Goal: Feedback & Contribution: Contribute content

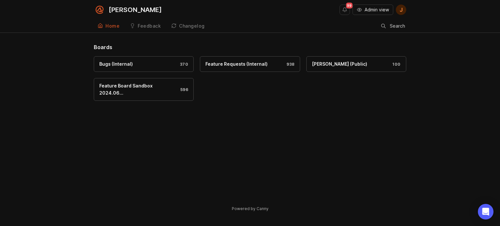
click at [376, 8] on span "Admin view" at bounding box center [377, 10] width 24 height 7
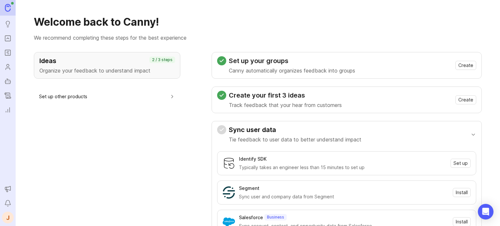
click at [8, 204] on icon "Notifications" at bounding box center [7, 204] width 7 height 8
click at [155, 122] on div "Ideas Organize your feedback to understand impact 2 / 3 steps Set up other prod…" at bounding box center [107, 229] width 147 height 354
drag, startPoint x: 0, startPoint y: 36, endPoint x: 4, endPoint y: 37, distance: 4.0
click at [0, 36] on ul "Ideas Portal Roadmaps Users Autopilot Changelog Reporting" at bounding box center [8, 58] width 16 height 116
click at [6, 37] on icon "Portal" at bounding box center [7, 39] width 7 height 8
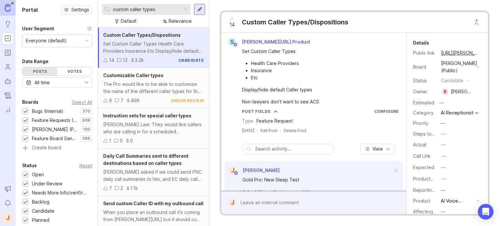
click at [184, 9] on div at bounding box center [185, 9] width 8 height 8
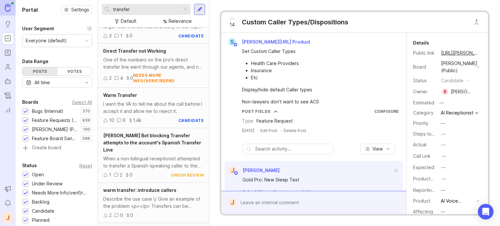
scroll to position [149, 0]
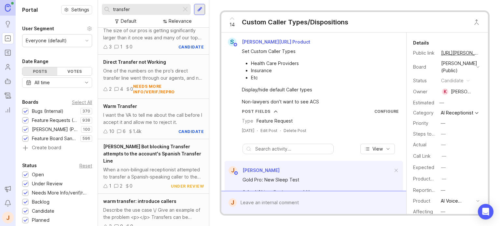
type input "transfer"
click at [146, 77] on div "One of the numbers on the pro's direct transfer line went through our agents, a…" at bounding box center [153, 74] width 101 height 14
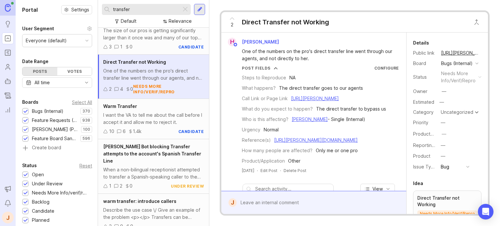
click at [132, 114] on div "I want the VA to tell me about the call before I accept it and allow me to reje…" at bounding box center [153, 119] width 101 height 14
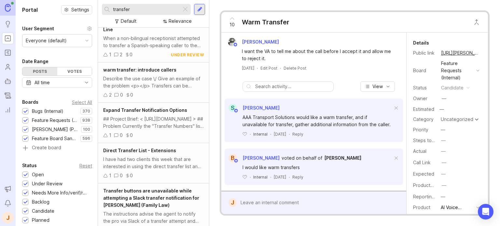
scroll to position [312, 0]
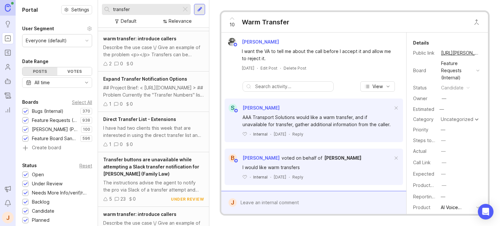
click at [146, 166] on span "Transfer buttons are unavailable while attempting a Slack transfer notification…" at bounding box center [151, 167] width 96 height 20
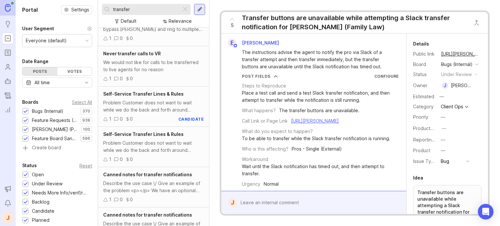
scroll to position [898, 0]
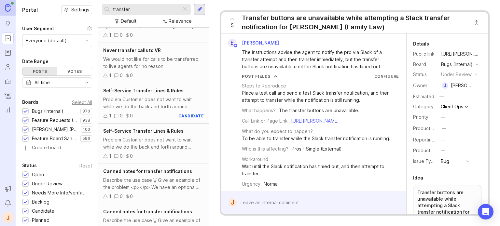
click at [146, 100] on div "Problem Customer does not want to wait while we do the back and forth around ac…" at bounding box center [153, 103] width 101 height 14
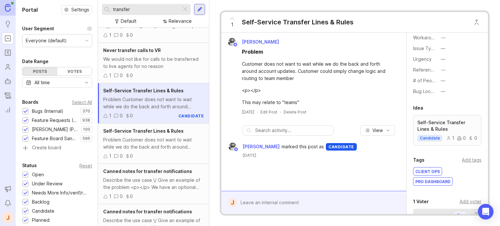
scroll to position [261, 0]
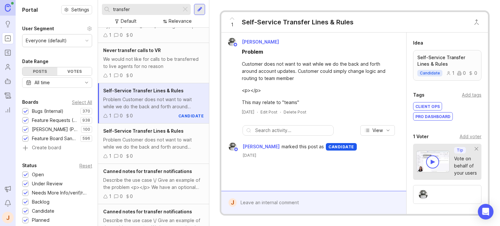
click at [134, 137] on div "Problem Customer does not want to wait while we do the back and forth around ac…" at bounding box center [153, 144] width 101 height 14
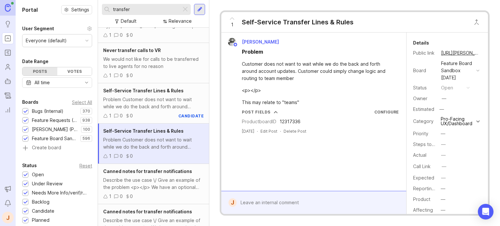
scroll to position [1028, 0]
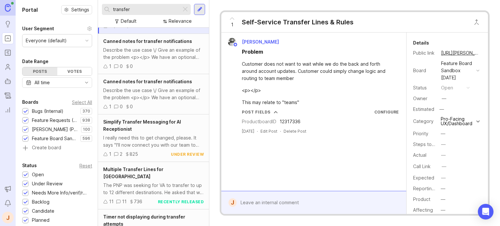
click at [139, 167] on span "Multiple Transfer Lines for VA" at bounding box center [133, 173] width 60 height 13
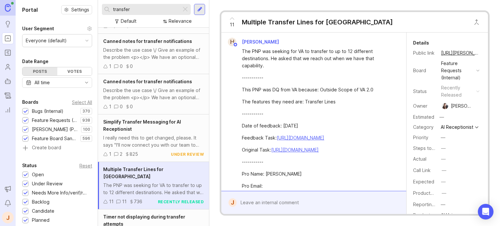
click at [251, 208] on div at bounding box center [319, 203] width 164 height 12
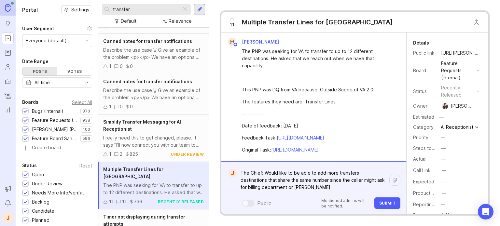
click at [318, 192] on textarea "The Chief: Would like to be able to add more transfers destinations that share …" at bounding box center [313, 180] width 153 height 27
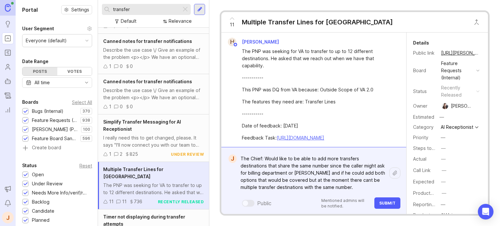
click at [330, 184] on textarea "The Chief: Would like to be able to add more transfers destinations that share …" at bounding box center [313, 173] width 153 height 41
click at [340, 180] on textarea "The Chief: Would like to be able to add more transfers destinations that share …" at bounding box center [313, 173] width 153 height 41
click at [0, 0] on lt-strong "n't" at bounding box center [0, 0] width 0 height 0
type textarea "The Chief: Would like to be able to add more transfers destinations that share …"
click at [381, 201] on span "Submit" at bounding box center [388, 203] width 16 height 5
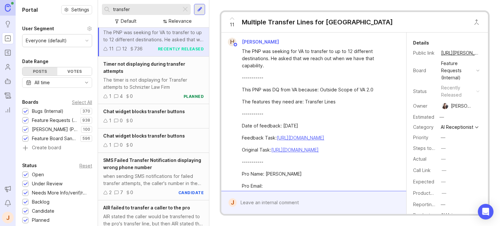
scroll to position [1182, 0]
click at [164, 10] on input "transfer" at bounding box center [146, 9] width 66 height 7
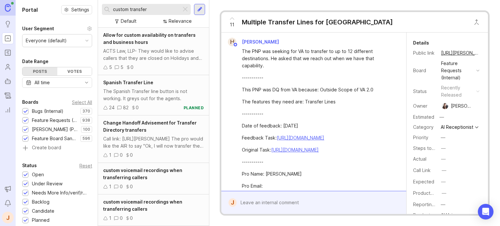
type input "custom transfer"
click at [147, 128] on div "Change Handoff Advisement for Transfer Directory transfers" at bounding box center [153, 127] width 101 height 14
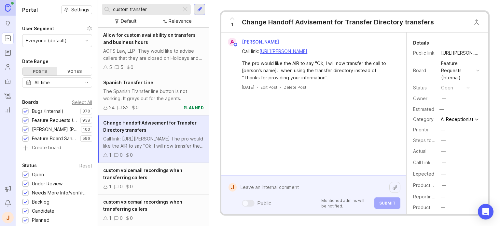
click at [270, 198] on div "Public Mentioned admins will be notified. Submit" at bounding box center [319, 195] width 164 height 28
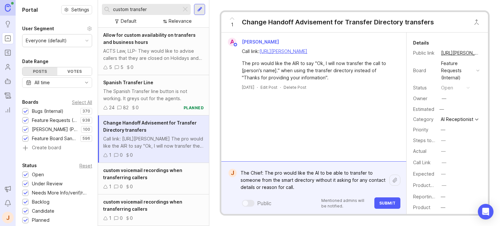
type textarea "The Chief: The pro would like the AI to be able to transfer to someone from the…"
click at [394, 202] on span "Submit" at bounding box center [388, 203] width 16 height 5
